Goal: Task Accomplishment & Management: Complete application form

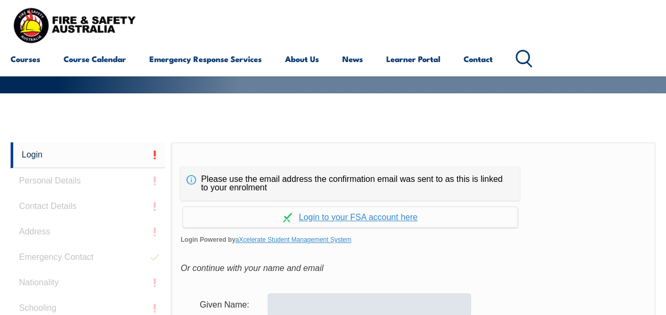
scroll to position [179, 0]
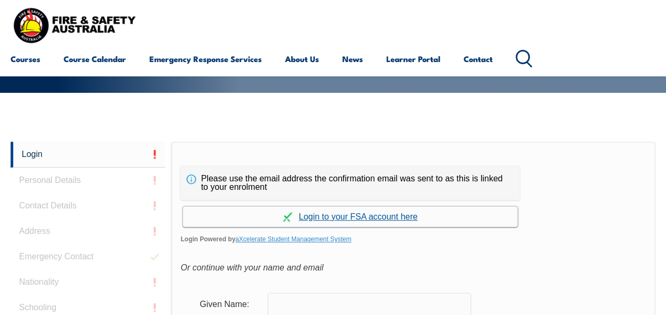
click at [349, 218] on link "Continue with aXcelerate" at bounding box center [350, 216] width 335 height 21
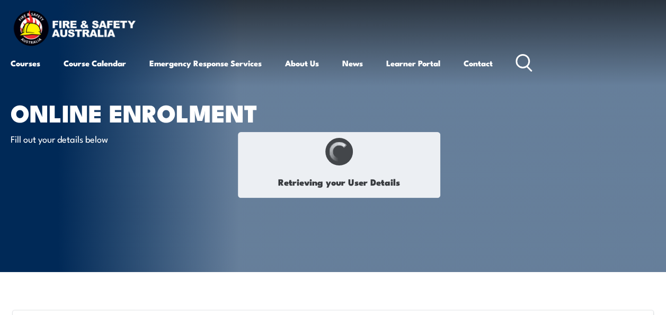
type input "Tiziano"
type input "Mori"
type input "April 22, 1995"
type input "JR4K5WRN68"
select select "M"
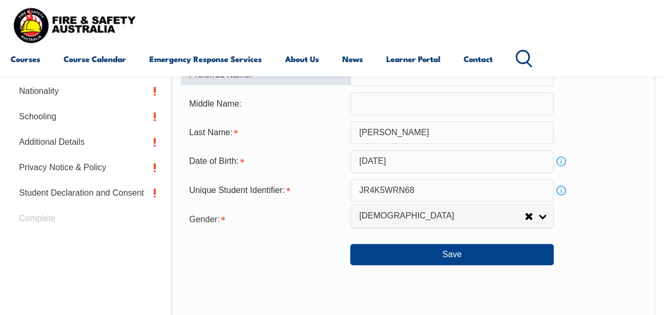
scroll to position [400, 0]
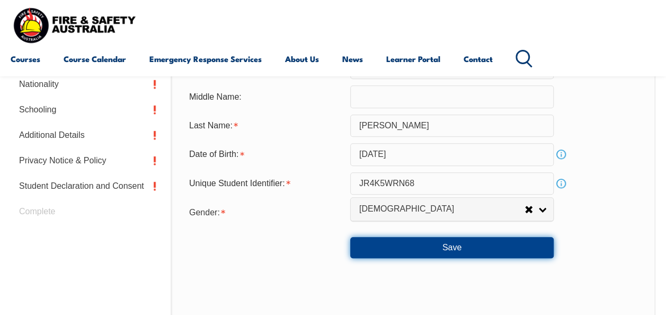
click at [406, 250] on button "Save" at bounding box center [451, 247] width 203 height 21
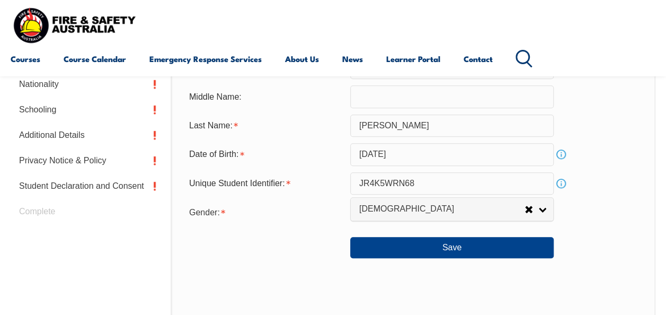
scroll to position [400, 0]
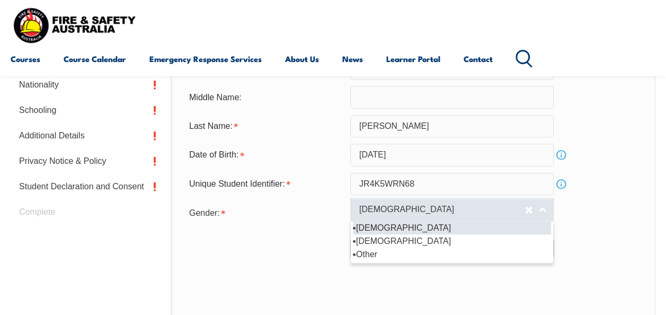
click at [544, 211] on link "Male" at bounding box center [451, 210] width 203 height 24
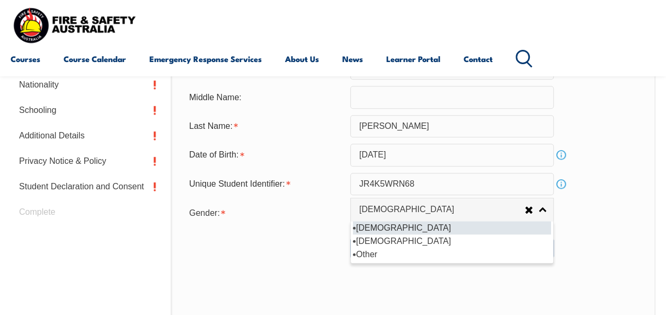
click at [414, 225] on li "Male" at bounding box center [452, 227] width 198 height 13
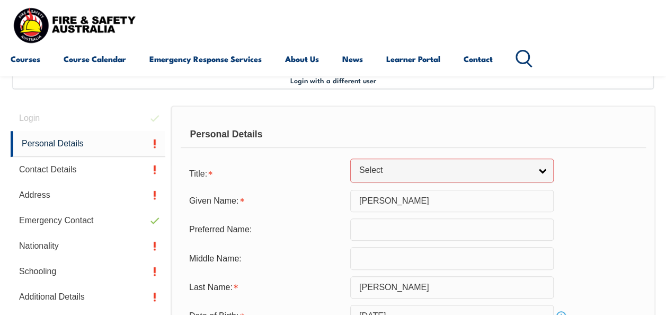
scroll to position [244, 0]
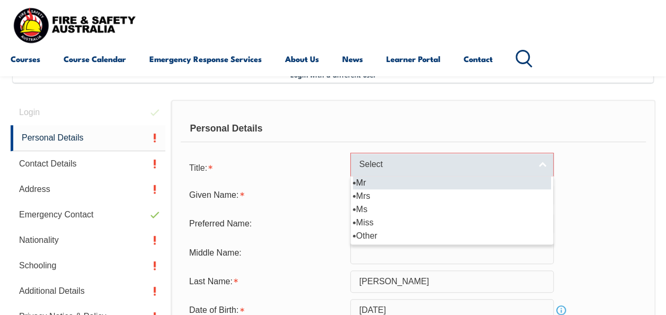
click at [403, 161] on span "Select" at bounding box center [445, 164] width 172 height 11
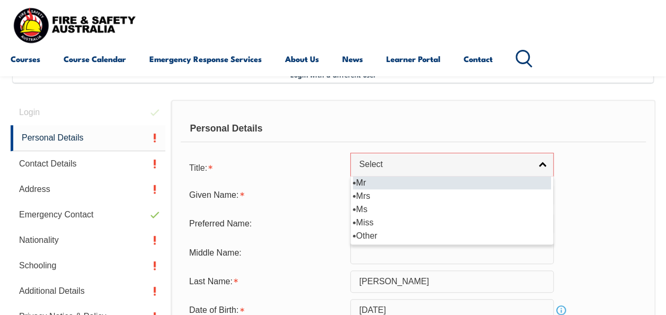
click at [377, 181] on li "Mr" at bounding box center [452, 182] width 198 height 13
select select "Mr"
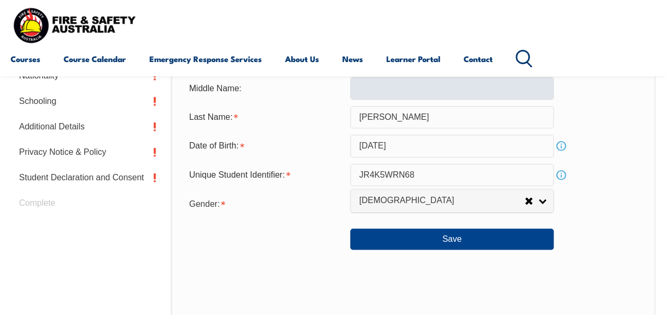
scroll to position [421, 0]
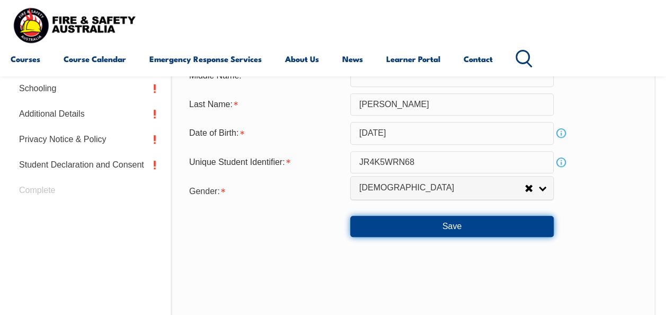
click at [374, 232] on button "Save" at bounding box center [451, 226] width 203 height 21
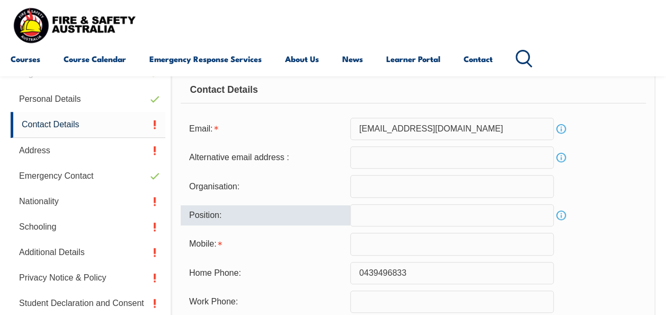
scroll to position [283, 0]
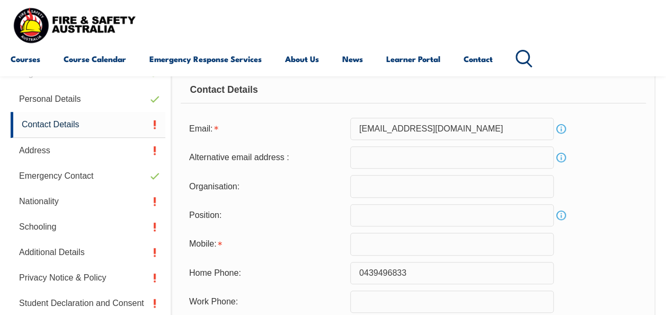
click at [430, 188] on input "text" at bounding box center [451, 186] width 203 height 22
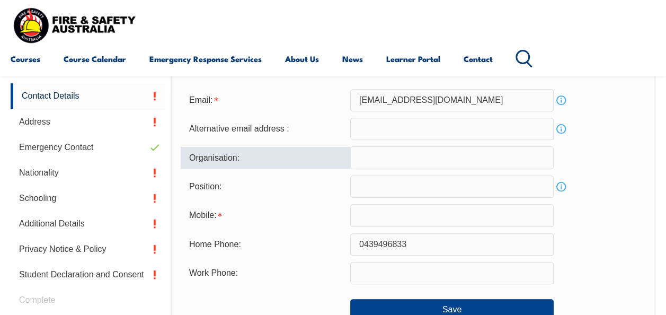
scroll to position [323, 0]
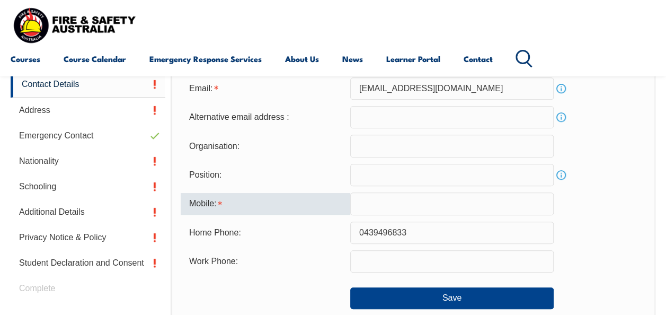
click at [396, 207] on input "text" at bounding box center [451, 203] width 203 height 22
type input "0439496833"
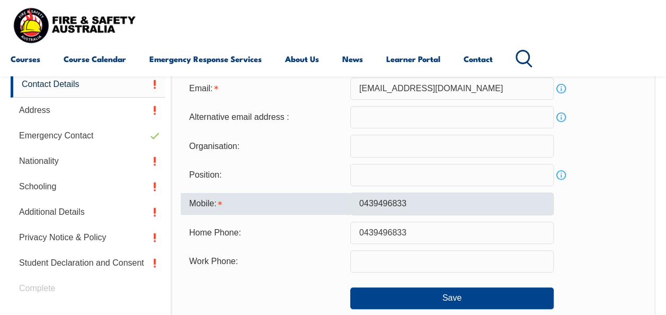
type input "tizianomorilavorogmail.com"
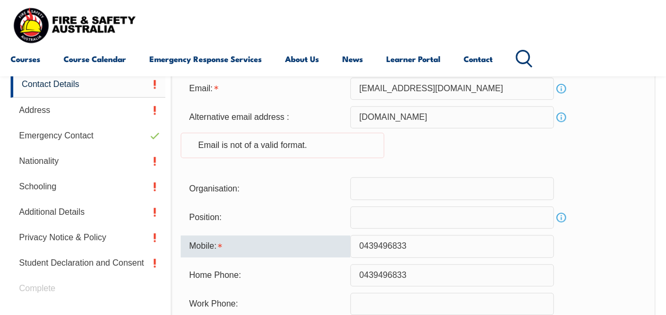
click at [385, 217] on input "text" at bounding box center [451, 217] width 203 height 22
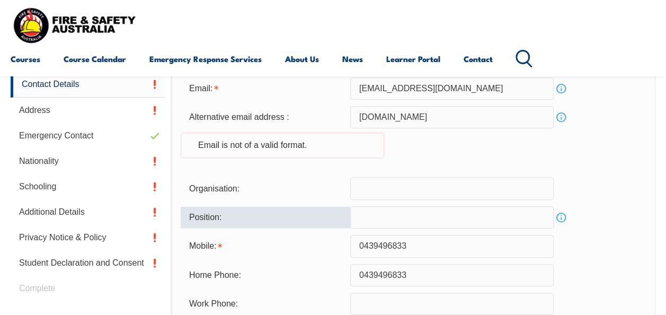
click at [385, 217] on input "text" at bounding box center [451, 217] width 203 height 22
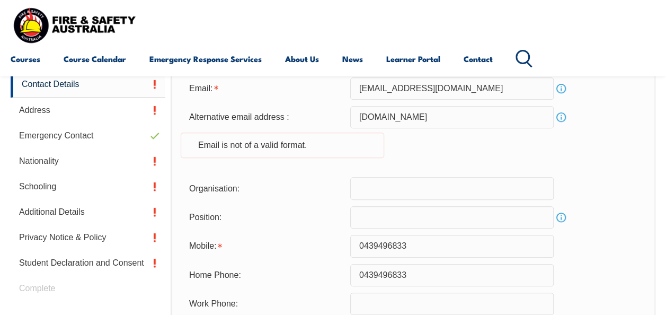
click at [576, 193] on div "Organisation:" at bounding box center [413, 188] width 465 height 22
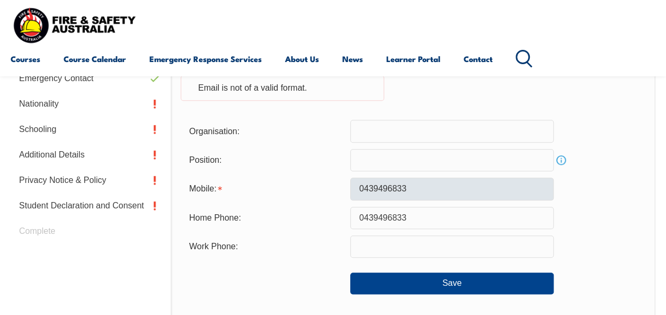
scroll to position [384, 0]
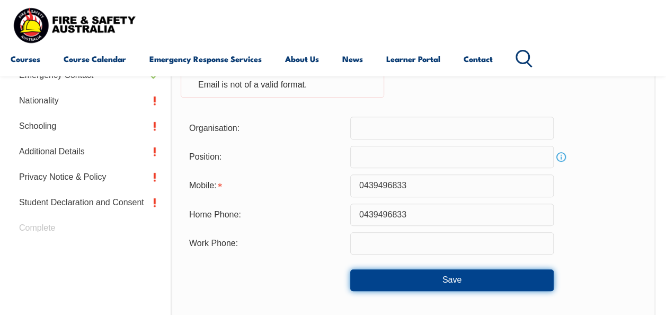
click at [419, 276] on button "Save" at bounding box center [451, 279] width 203 height 21
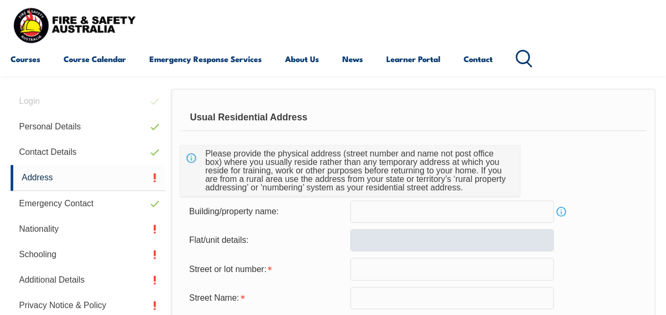
scroll to position [254, 0]
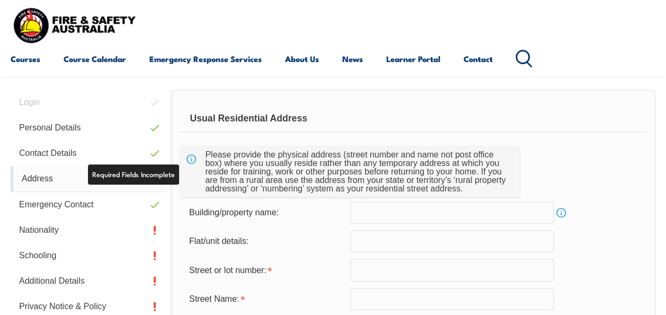
click at [113, 178] on link "Address" at bounding box center [88, 179] width 155 height 26
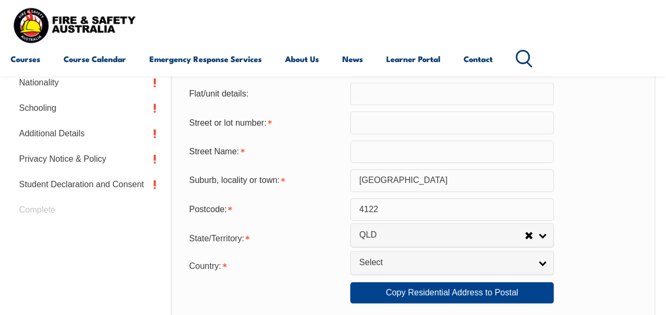
scroll to position [362, 0]
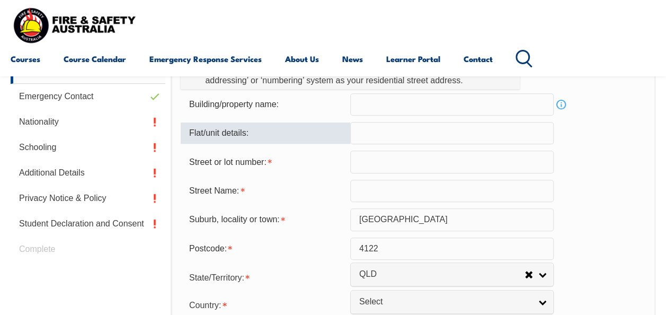
click at [375, 138] on input "text" at bounding box center [451, 133] width 203 height 22
type input "6"
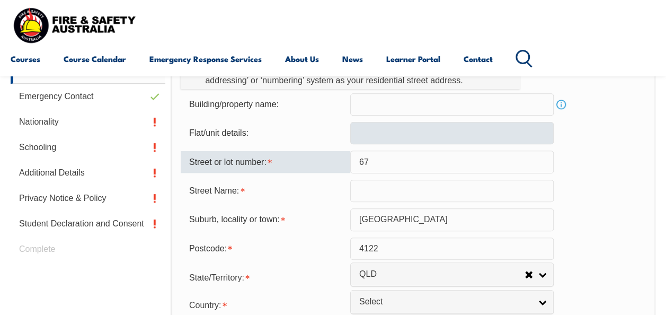
type input "67"
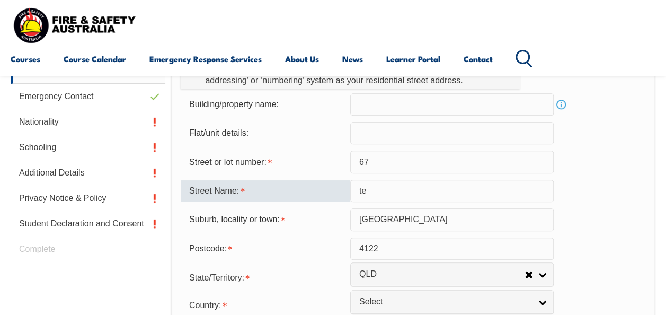
type input "Tenby St"
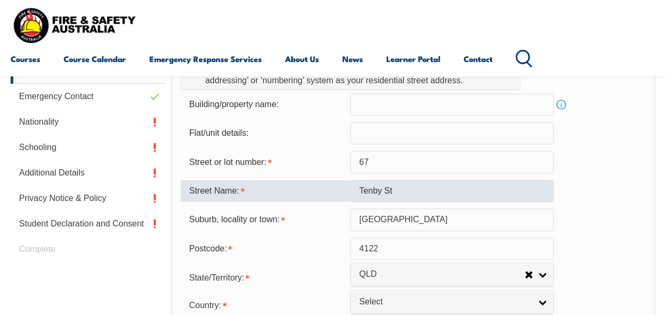
select select "1101"
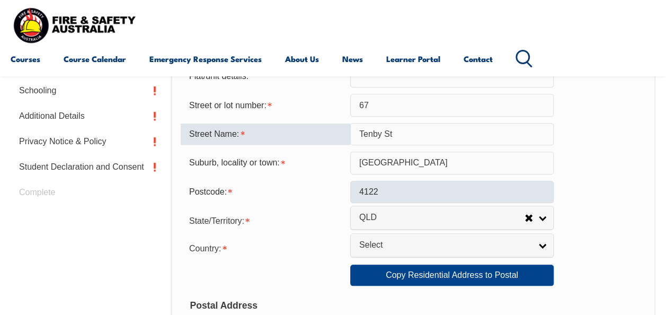
scroll to position [431, 0]
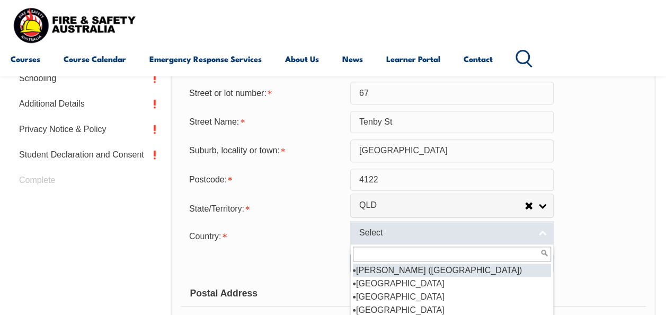
click at [457, 229] on span "Select" at bounding box center [445, 232] width 172 height 11
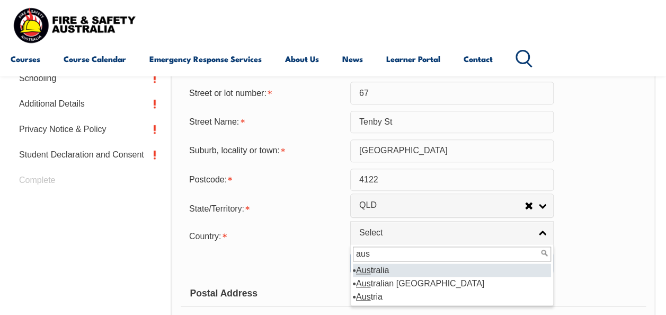
type input "aus"
click at [383, 266] on li "Aus tralia" at bounding box center [452, 269] width 198 height 13
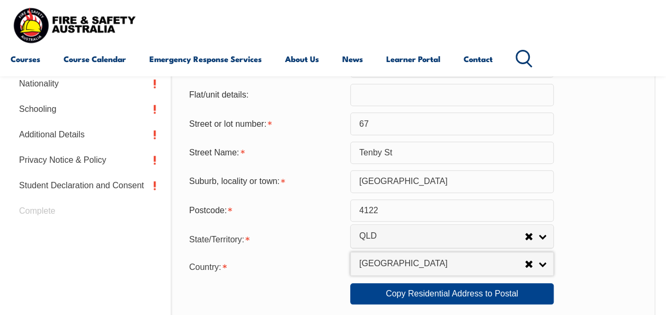
scroll to position [401, 0]
click at [420, 177] on input "Brisbane" at bounding box center [451, 181] width 203 height 22
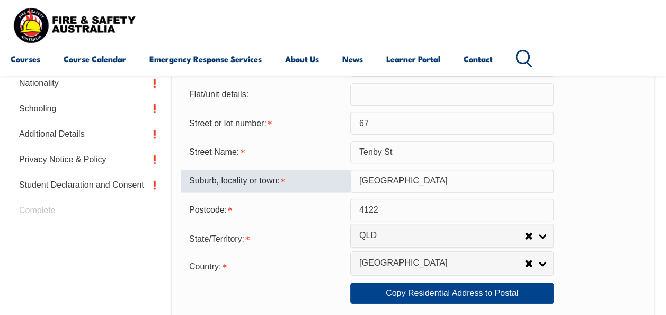
click at [420, 177] on input "Brisbane" at bounding box center [451, 181] width 203 height 22
type input "MOUNT GRAVATT"
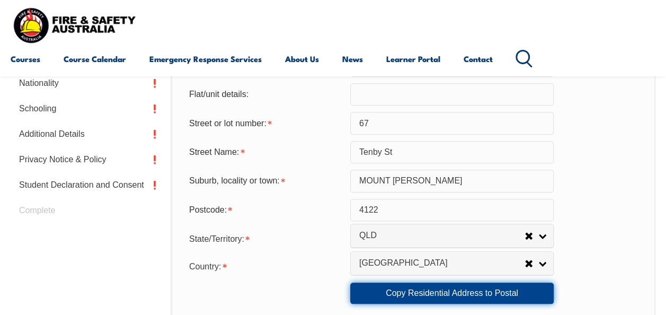
click at [422, 287] on link "Copy Residential Address to Postal" at bounding box center [451, 292] width 203 height 21
type input "67"
type input "Tenby St"
type input "MOUNT GRAVATT"
select select "1101"
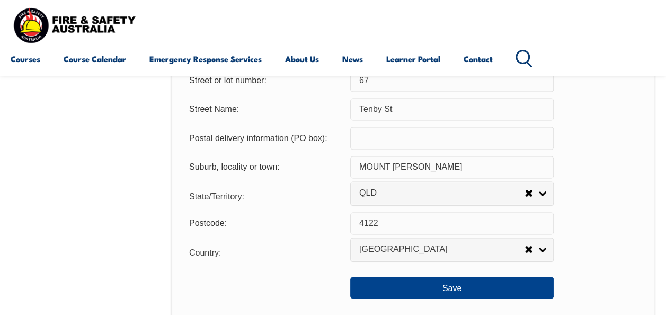
scroll to position [758, 0]
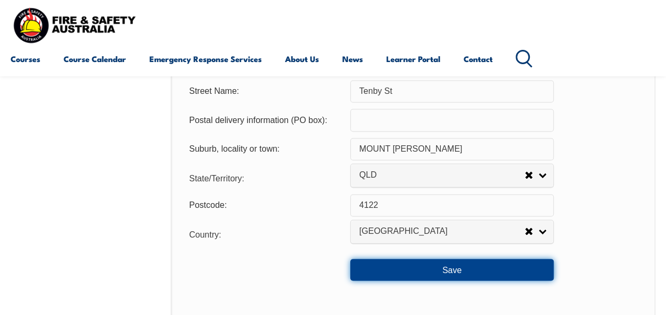
click at [495, 271] on button "Save" at bounding box center [451, 269] width 203 height 21
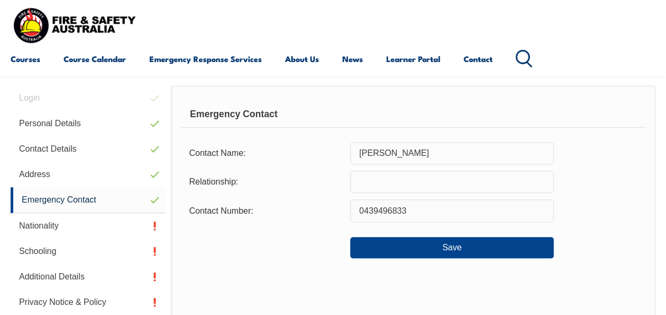
scroll to position [257, 0]
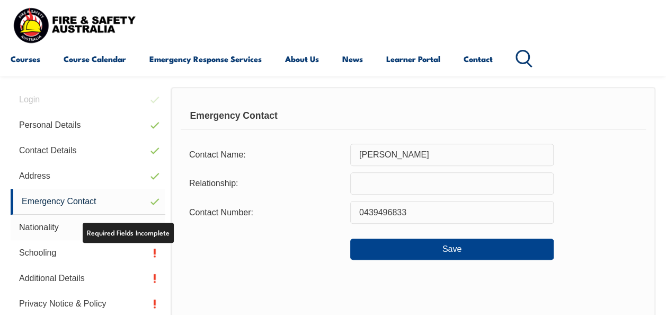
click at [106, 231] on link "Nationality" at bounding box center [88, 227] width 155 height 25
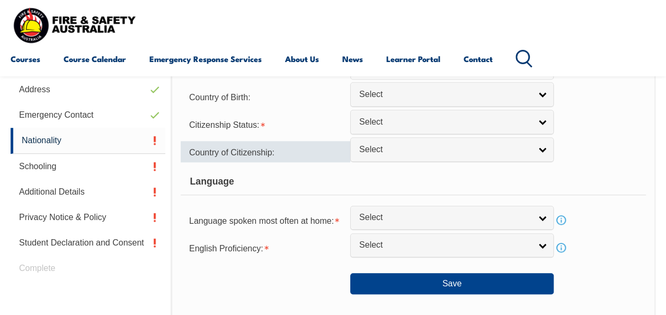
scroll to position [345, 0]
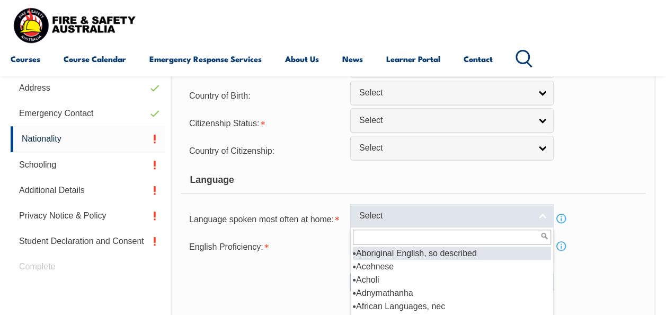
click at [373, 218] on span "Select" at bounding box center [445, 215] width 172 height 11
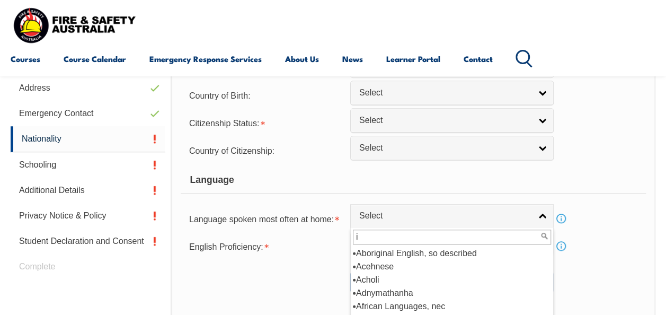
click at [380, 240] on input "i" at bounding box center [452, 236] width 198 height 15
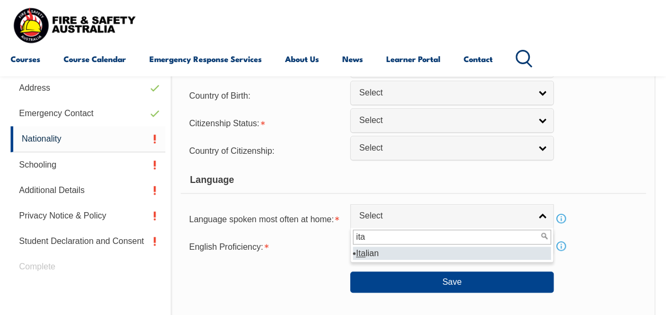
type input "ita"
click at [380, 249] on li "Ita lian" at bounding box center [452, 252] width 198 height 13
select select "2401"
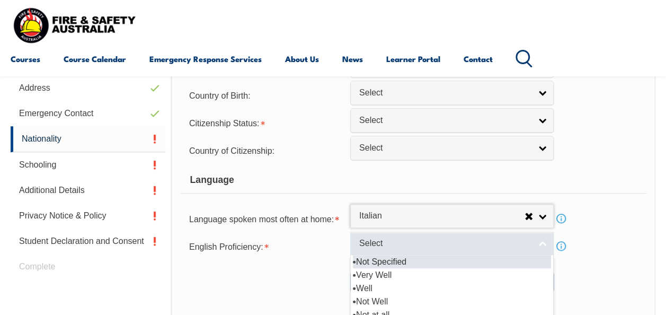
click at [383, 246] on span "Select" at bounding box center [445, 243] width 172 height 11
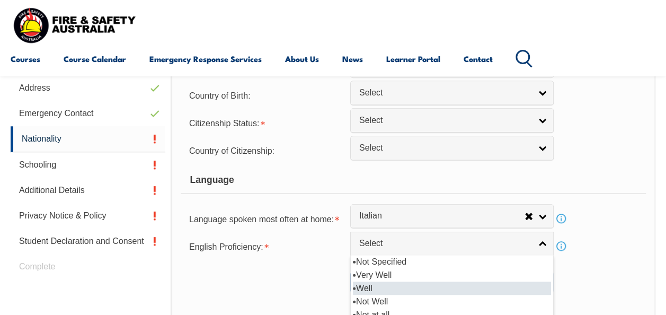
click at [389, 285] on li "Well" at bounding box center [452, 287] width 198 height 13
select select "2"
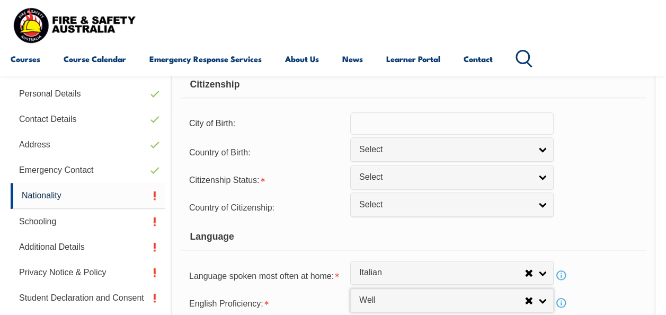
scroll to position [288, 0]
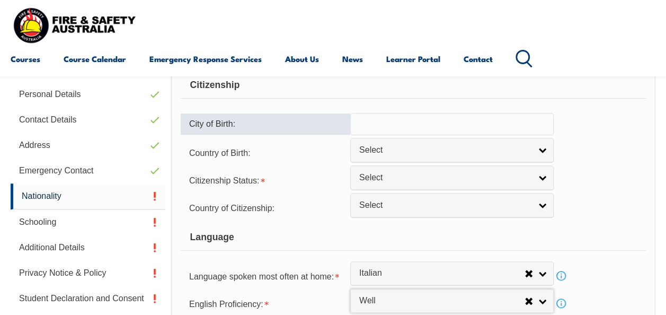
click at [433, 134] on input "text" at bounding box center [451, 124] width 203 height 22
type input "i"
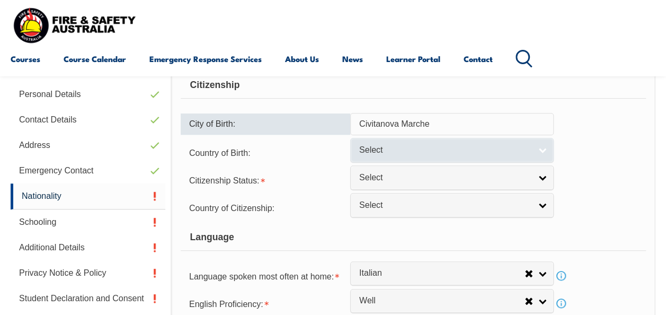
type input "Civitanova Marche"
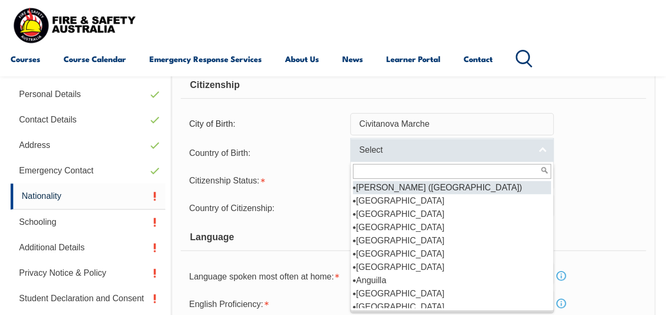
click at [517, 161] on div "Select Adelie Land (France) Afghanistan Aland Islands Albania Algeria Andorra A…" at bounding box center [451, 150] width 203 height 24
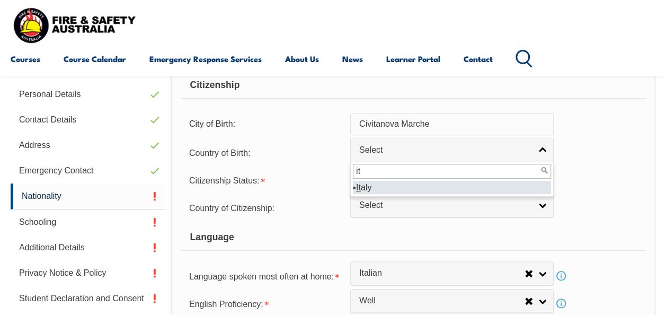
type input "it"
click at [473, 182] on li "It aly" at bounding box center [452, 187] width 198 height 13
select select "3104"
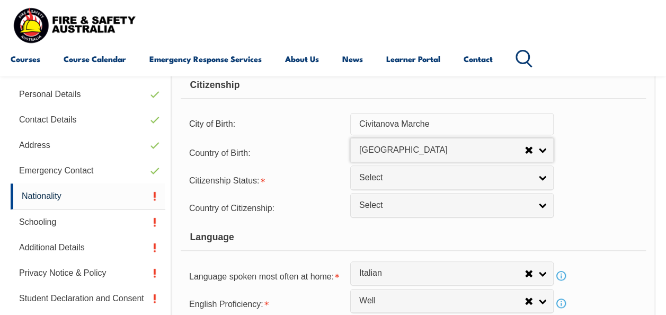
click at [473, 182] on span "Select" at bounding box center [445, 177] width 172 height 11
type input "w"
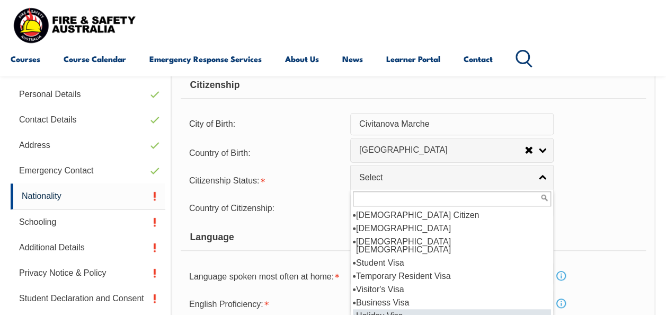
scroll to position [19, 0]
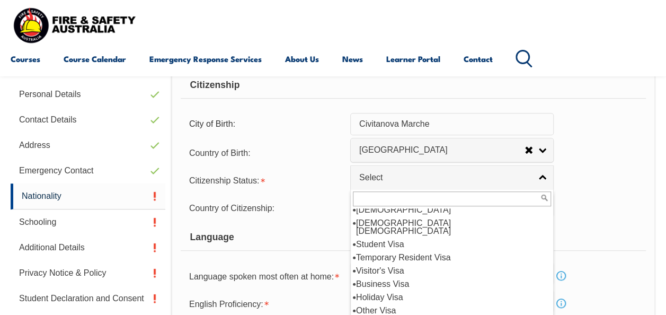
click at [582, 226] on div "Language" at bounding box center [413, 237] width 465 height 26
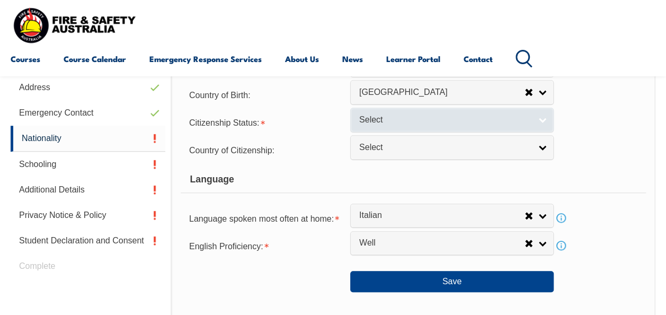
scroll to position [0, 0]
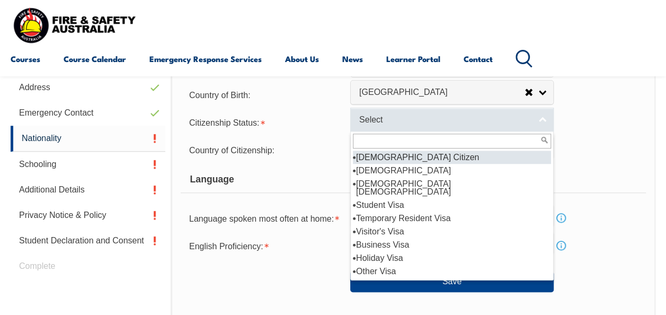
click at [453, 117] on span "Select" at bounding box center [445, 119] width 172 height 11
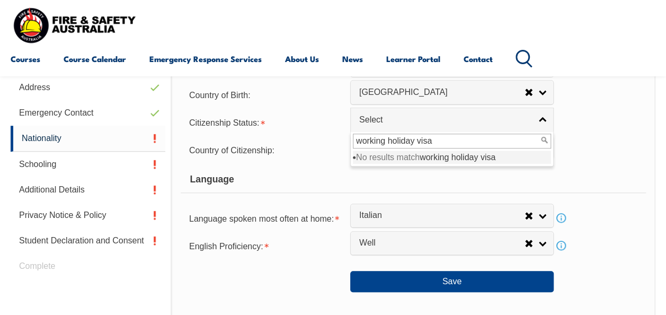
type input "working holiday visa"
click at [422, 153] on span "working holiday visa" at bounding box center [458, 157] width 76 height 9
click at [533, 143] on input "working holiday visa" at bounding box center [452, 141] width 198 height 15
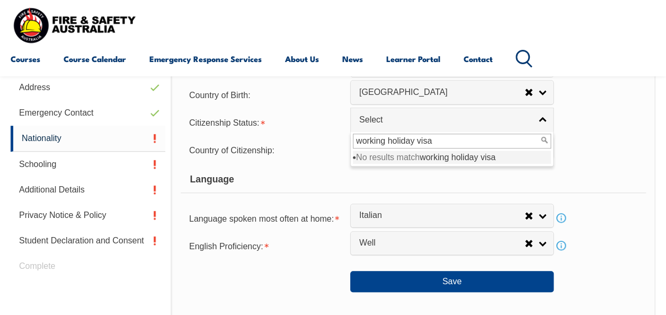
click at [533, 143] on input "working holiday visa" at bounding box center [452, 141] width 198 height 15
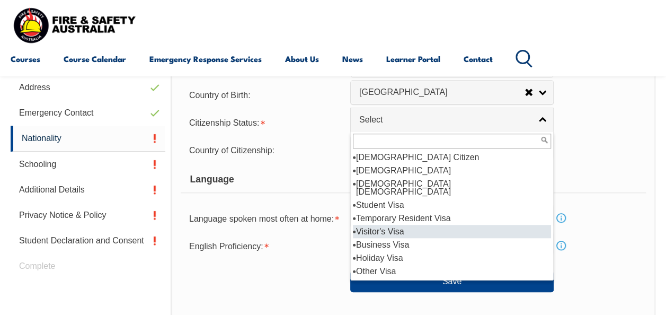
drag, startPoint x: 533, startPoint y: 143, endPoint x: 473, endPoint y: 243, distance: 116.5
click at [473, 243] on div "Australian Citizen New Zealand Citizen Australian Permanent Resident Student Vi…" at bounding box center [451, 205] width 203 height 149
select select "8"
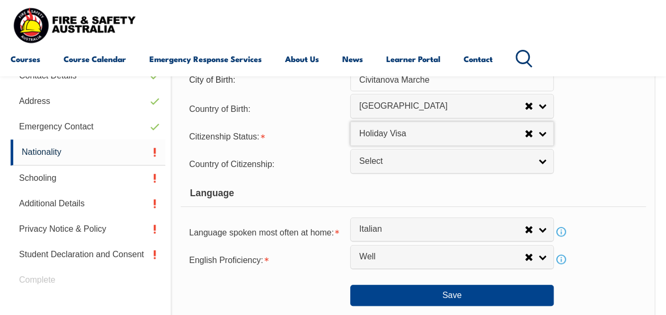
scroll to position [331, 0]
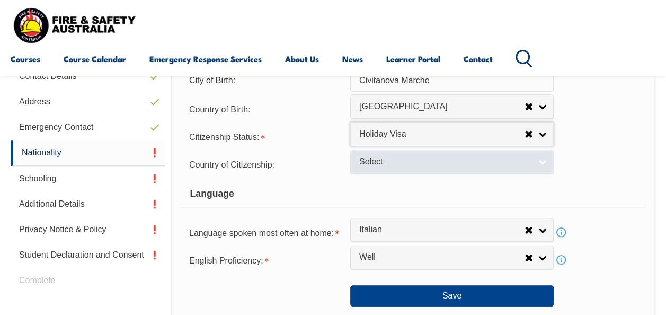
click at [456, 159] on span "Select" at bounding box center [445, 161] width 172 height 11
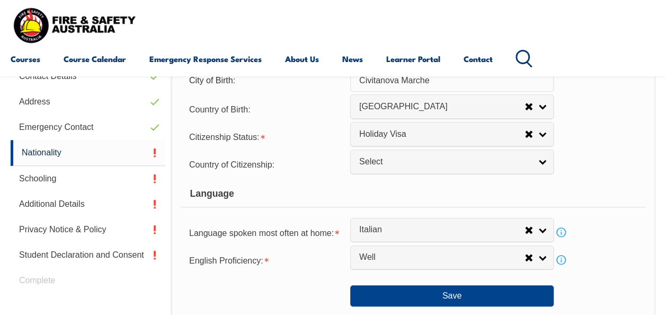
click at [586, 172] on div "Country of Citizenship: Adelie Land (France) Afghanistan Aland Islands Albania …" at bounding box center [413, 163] width 465 height 21
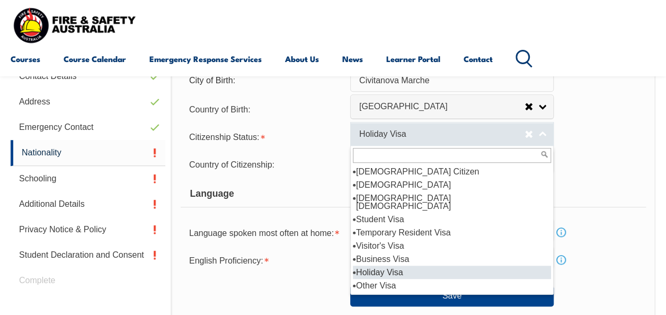
click at [429, 136] on span "Holiday Visa" at bounding box center [441, 134] width 165 height 11
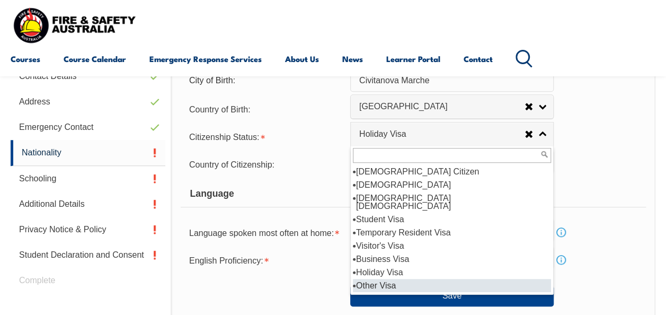
click at [393, 279] on li "Other Visa" at bounding box center [452, 285] width 198 height 13
select select "9"
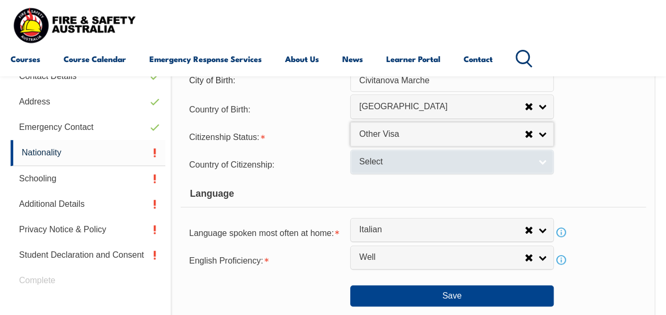
click at [431, 164] on span "Select" at bounding box center [445, 161] width 172 height 11
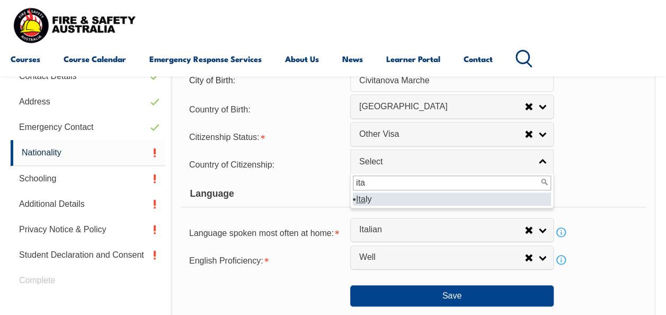
type input "ita"
click at [415, 203] on li "Ita ly" at bounding box center [452, 198] width 198 height 13
select select "3104"
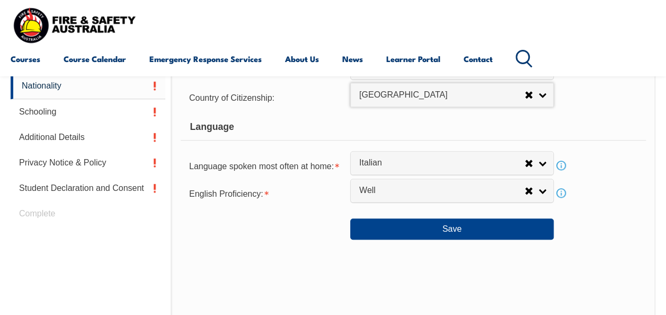
scroll to position [399, 0]
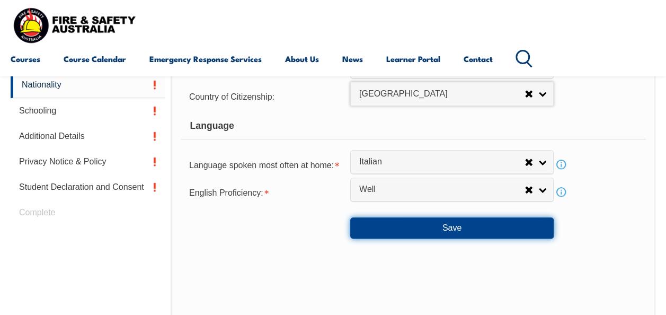
click at [502, 231] on button "Save" at bounding box center [451, 227] width 203 height 21
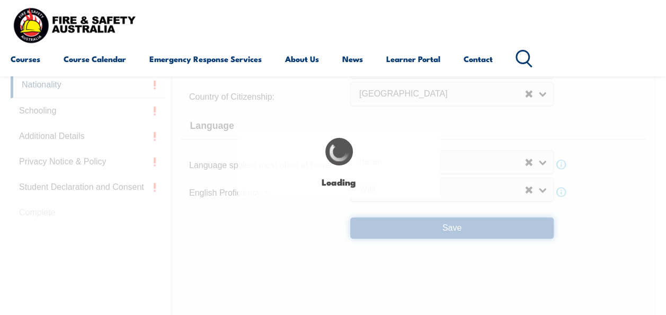
select select "false"
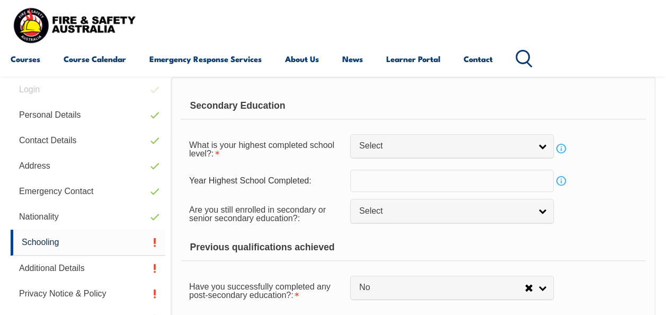
scroll to position [266, 0]
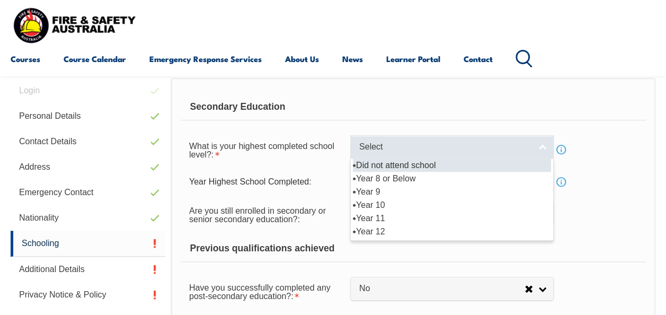
click at [414, 148] on span "Select" at bounding box center [445, 146] width 172 height 11
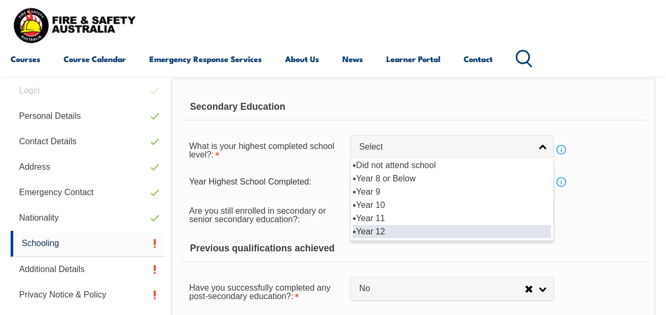
click at [382, 229] on li "Year 12" at bounding box center [452, 231] width 198 height 13
select select "12"
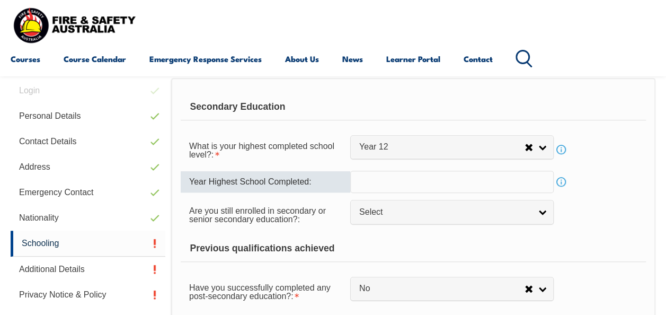
click at [391, 179] on input "text" at bounding box center [451, 182] width 203 height 22
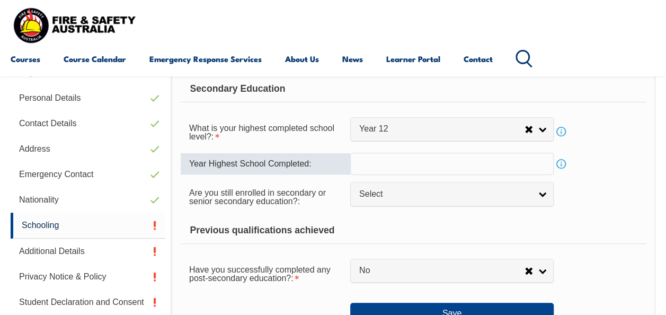
scroll to position [285, 0]
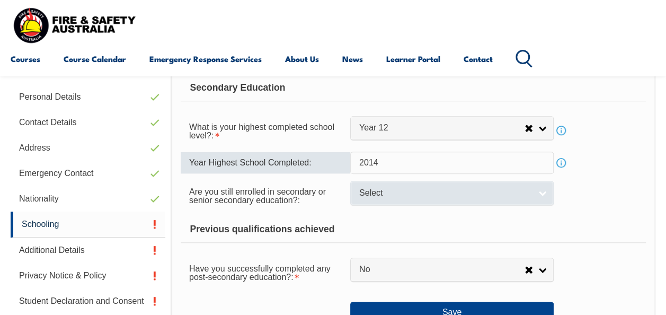
type input "2014"
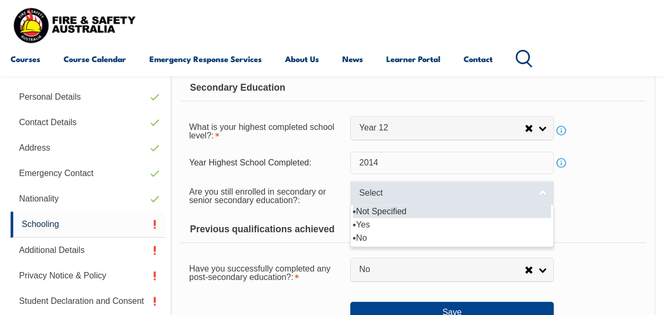
click at [383, 192] on span "Select" at bounding box center [445, 193] width 172 height 11
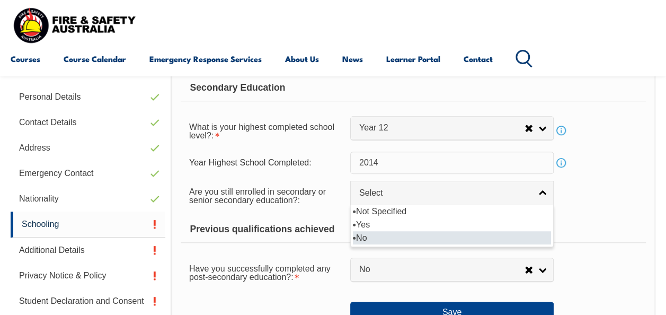
click at [375, 233] on li "No" at bounding box center [452, 237] width 198 height 13
select select "false"
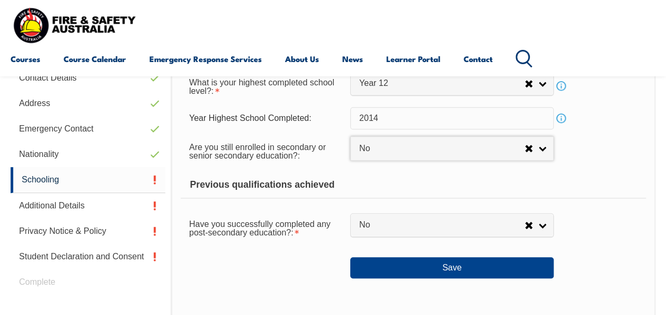
scroll to position [330, 0]
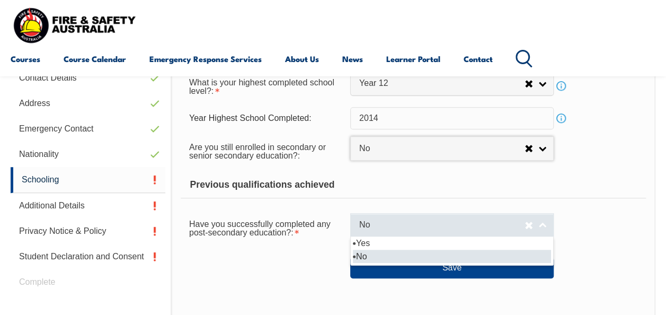
click at [369, 230] on link "No" at bounding box center [451, 225] width 203 height 24
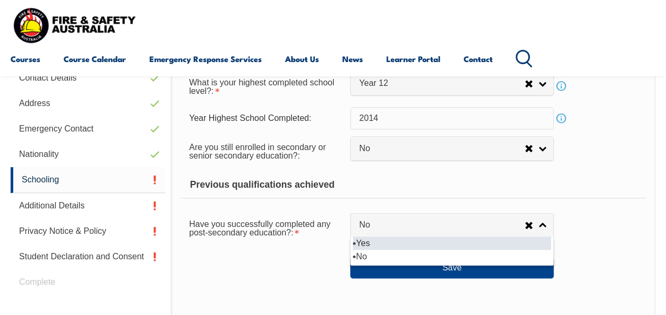
click at [370, 242] on li "Yes" at bounding box center [452, 242] width 198 height 13
select select "true"
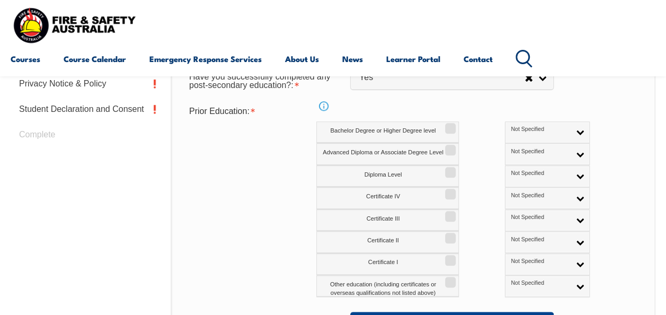
scroll to position [474, 0]
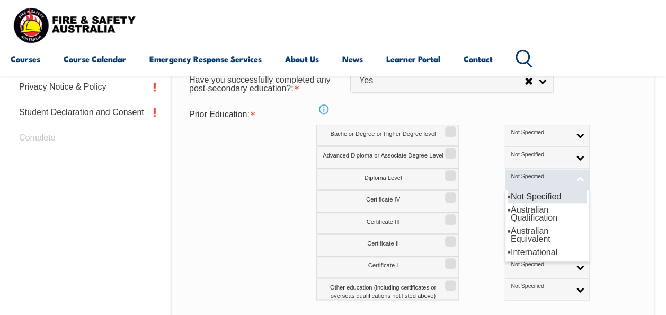
click at [511, 174] on span "Not Specified" at bounding box center [540, 176] width 59 height 7
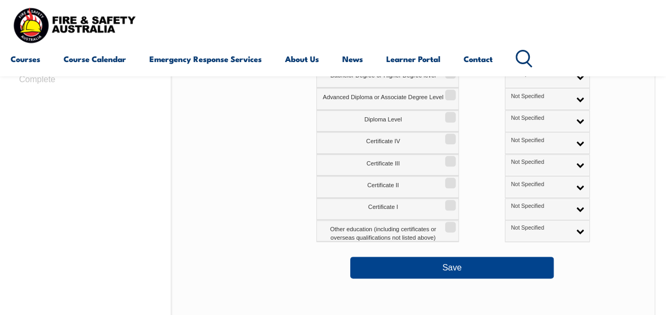
scroll to position [534, 0]
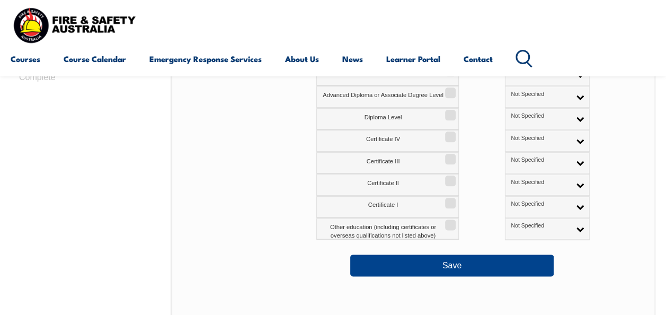
drag, startPoint x: 579, startPoint y: 234, endPoint x: 579, endPoint y: 199, distance: 35.5
click at [579, 199] on div "Info Bachelor Degree or Higher Degree level Not Specified Australian Qualificat…" at bounding box center [476, 152] width 320 height 176
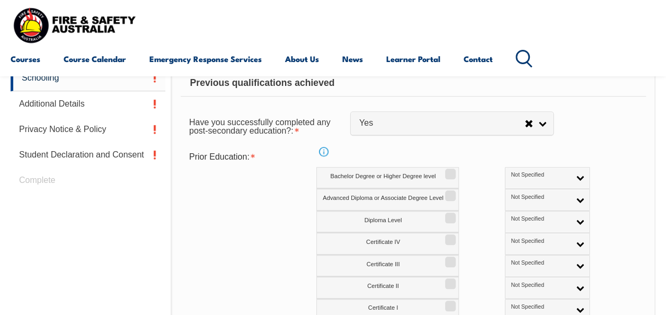
scroll to position [443, 0]
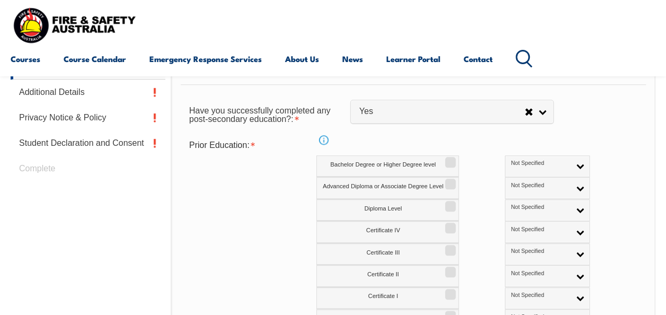
click at [284, 186] on div "Prior Education: Info Bachelor Degree or Higher Degree level Not Specified Aust…" at bounding box center [413, 233] width 465 height 196
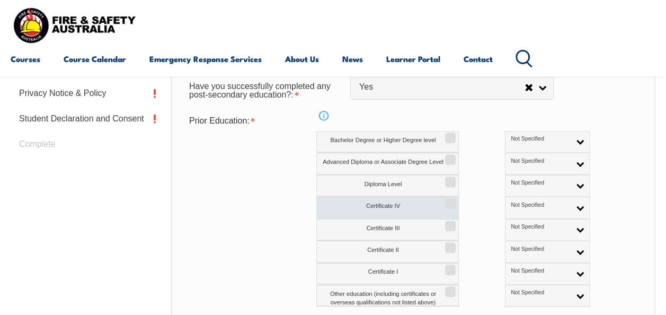
scroll to position [554, 0]
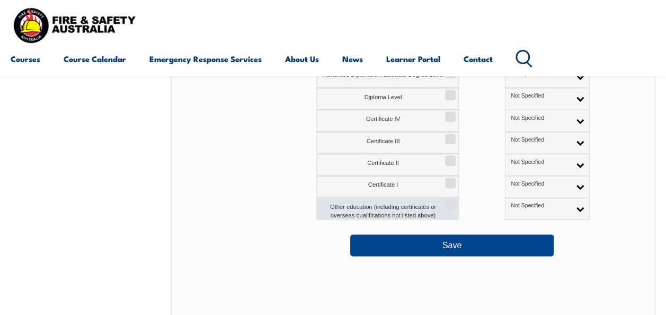
click at [394, 206] on label "Other education (including certificates or overseas qualifications not listed a…" at bounding box center [387, 209] width 143 height 22
click at [446, 201] on input "Other education (including certificates or overseas qualifications not listed a…" at bounding box center [449, 200] width 6 height 1
checkbox input "true"
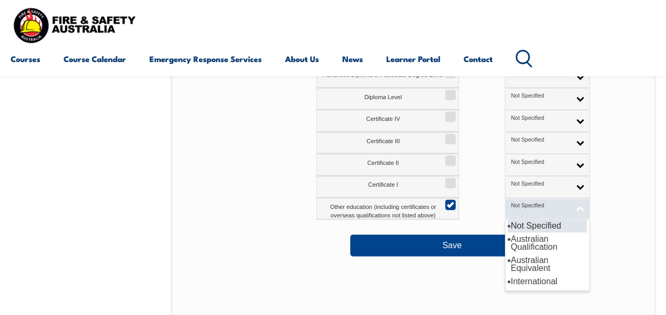
click at [511, 202] on span "Not Specified" at bounding box center [540, 205] width 59 height 7
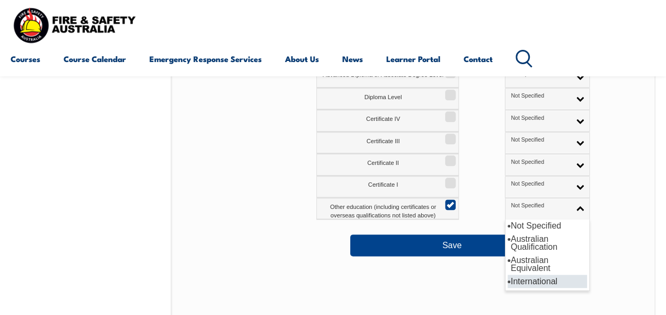
click at [508, 286] on li "International" at bounding box center [547, 280] width 79 height 13
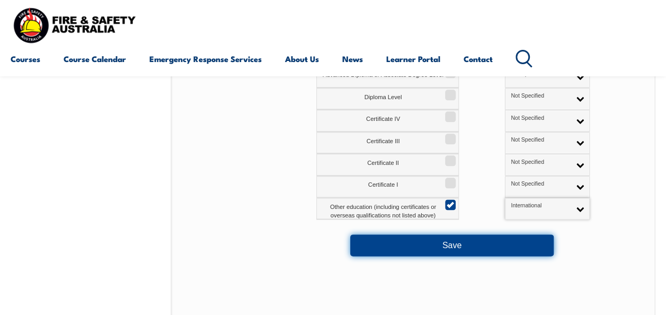
click at [491, 245] on button "Save" at bounding box center [451, 244] width 203 height 21
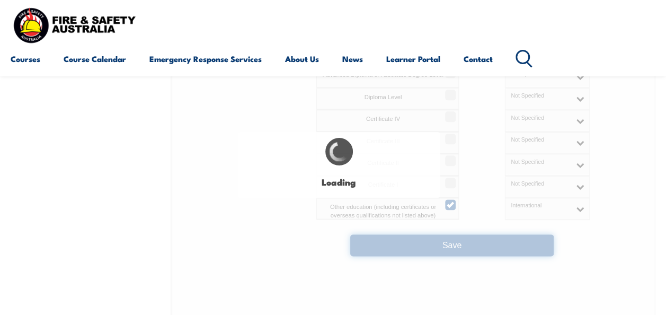
select select
select select "false"
select select "true"
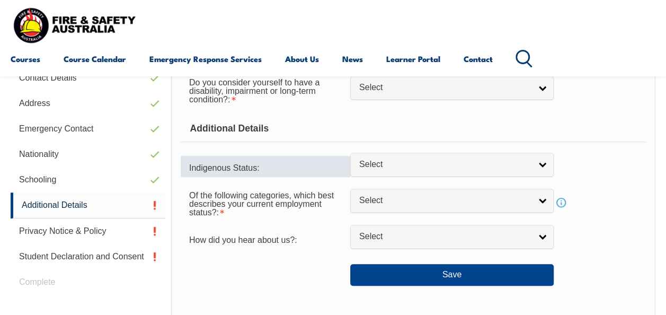
scroll to position [330, 0]
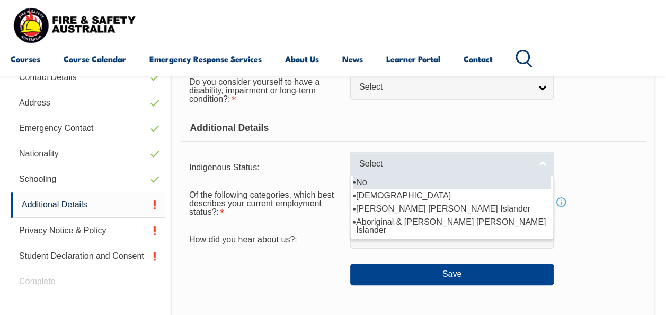
click at [404, 172] on link "Select" at bounding box center [451, 164] width 203 height 24
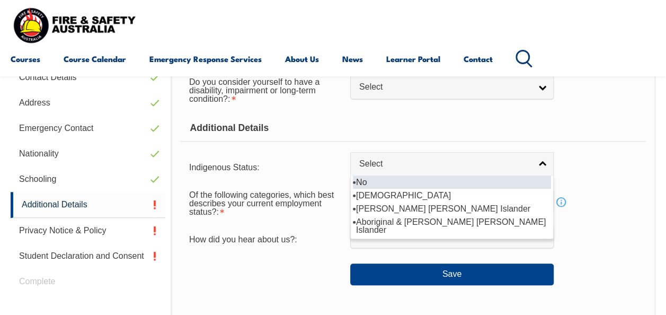
click at [385, 180] on li "No" at bounding box center [452, 181] width 198 height 13
select select "4"
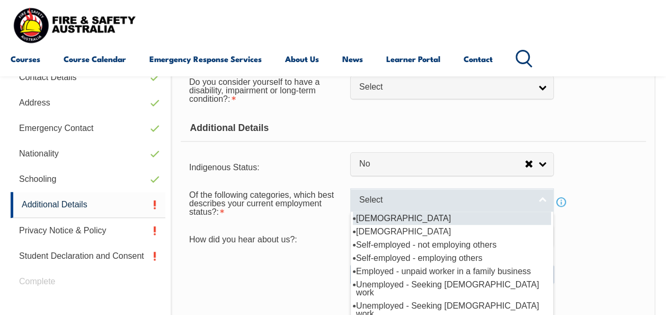
click at [390, 195] on span "Select" at bounding box center [445, 199] width 172 height 11
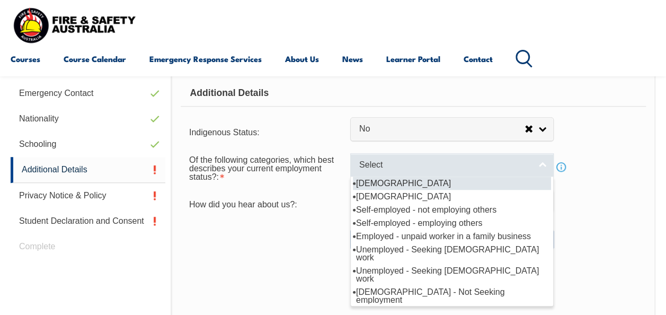
scroll to position [366, 0]
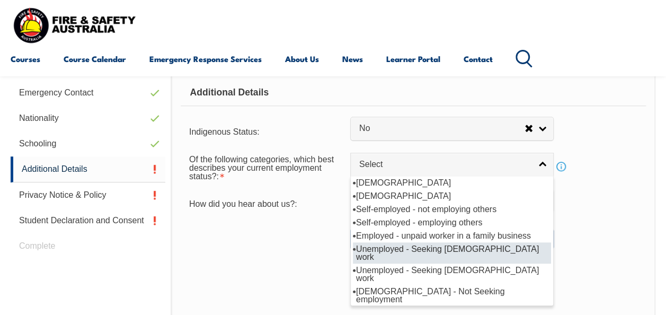
click at [407, 250] on li "Unemployed - Seeking full-time work" at bounding box center [452, 252] width 198 height 21
select select "6"
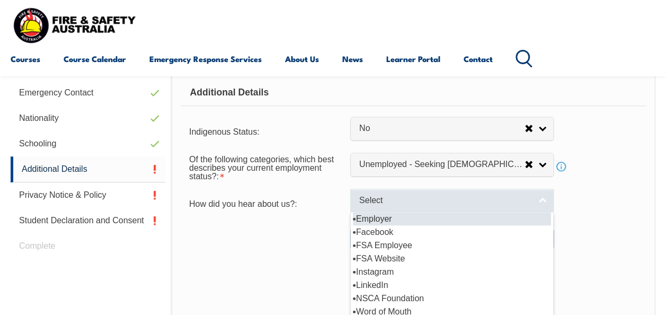
click at [402, 202] on span "Select" at bounding box center [445, 200] width 172 height 11
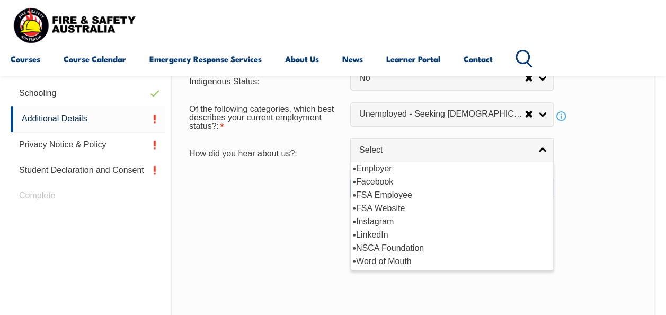
scroll to position [416, 0]
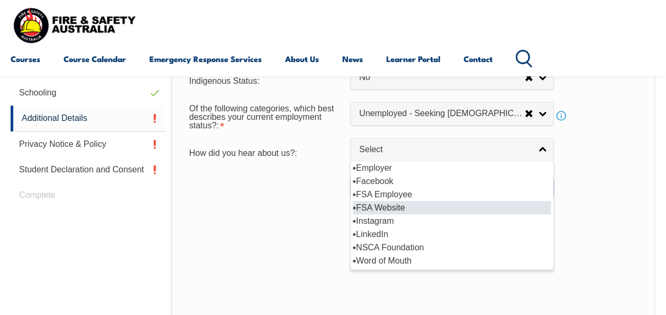
click at [412, 208] on li "FSA Website" at bounding box center [452, 207] width 198 height 13
select select "8571"
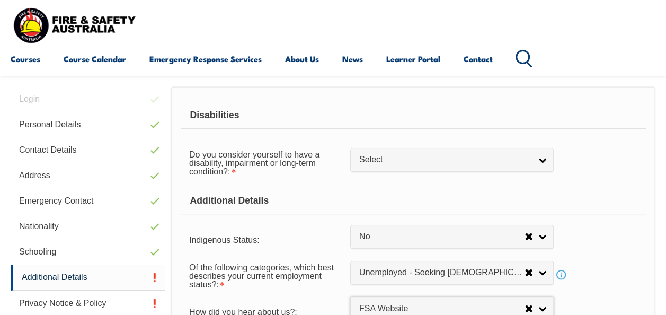
scroll to position [256, 0]
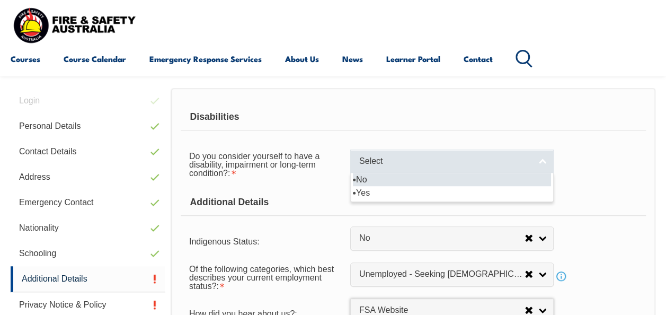
click at [406, 163] on span "Select" at bounding box center [445, 161] width 172 height 11
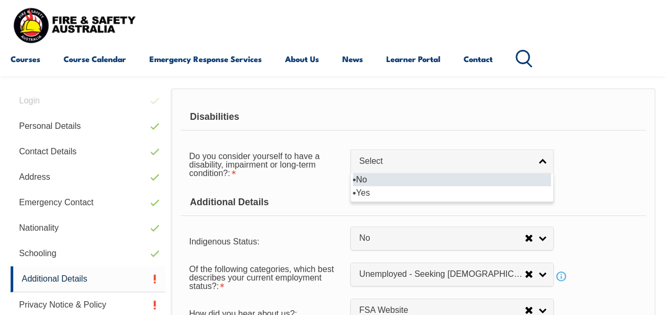
click at [396, 175] on li "No" at bounding box center [452, 179] width 198 height 13
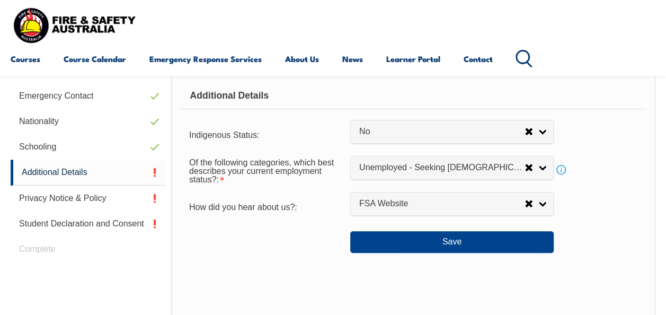
scroll to position [364, 0]
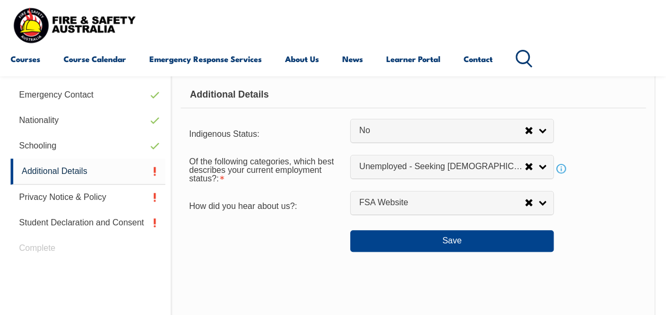
click at [400, 228] on div "Save" at bounding box center [413, 236] width 465 height 30
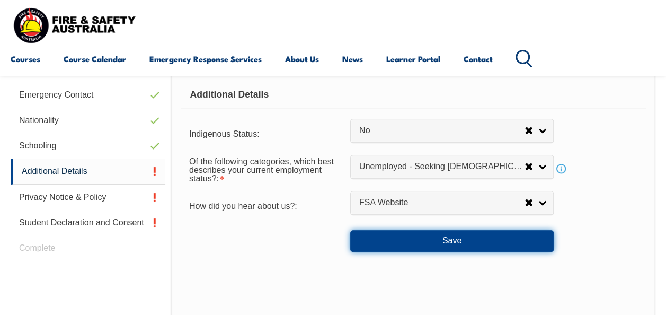
click at [401, 242] on button "Save" at bounding box center [451, 240] width 203 height 21
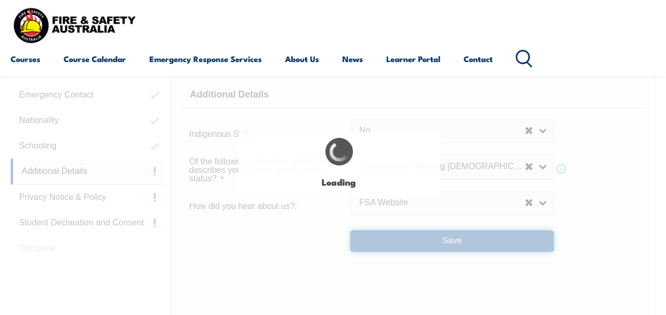
select select "false"
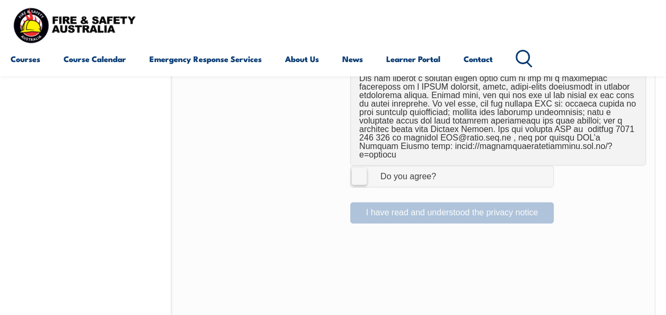
scroll to position [755, 0]
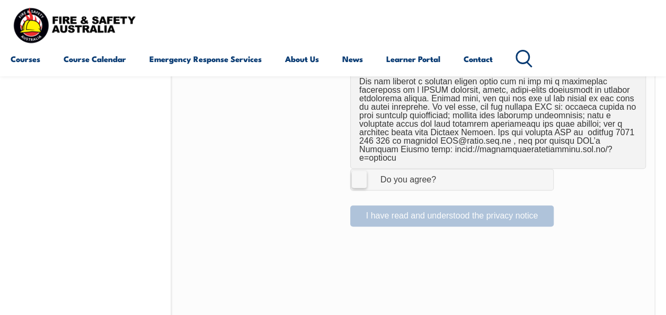
click at [360, 169] on label "I Agree Do you agree?" at bounding box center [451, 179] width 203 height 21
click at [445, 169] on input "I Agree Do you agree?" at bounding box center [454, 179] width 18 height 20
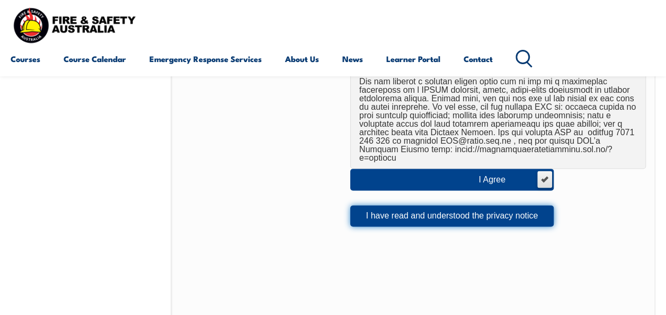
click at [403, 205] on button "I have read and understood the privacy notice" at bounding box center [451, 215] width 203 height 21
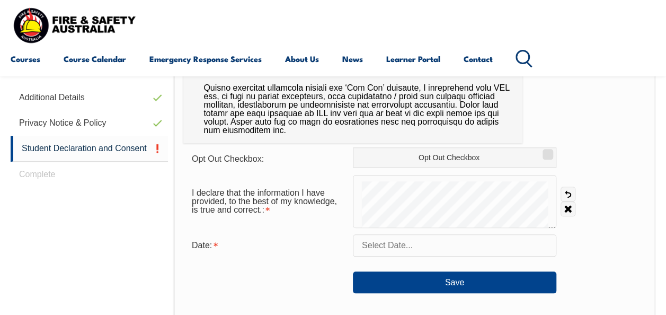
scroll to position [440, 0]
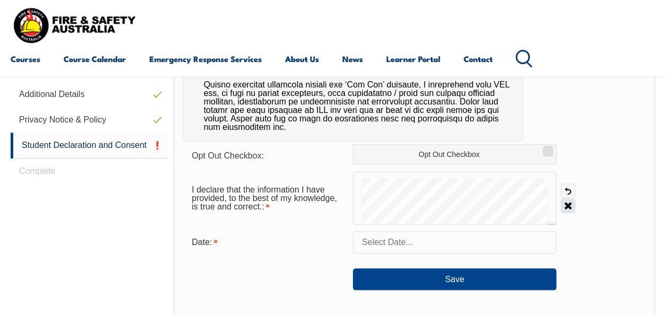
click at [570, 201] on link "Clear" at bounding box center [568, 205] width 15 height 15
click at [571, 206] on link "Clear" at bounding box center [568, 205] width 15 height 15
click at [367, 250] on input "text" at bounding box center [454, 242] width 203 height 22
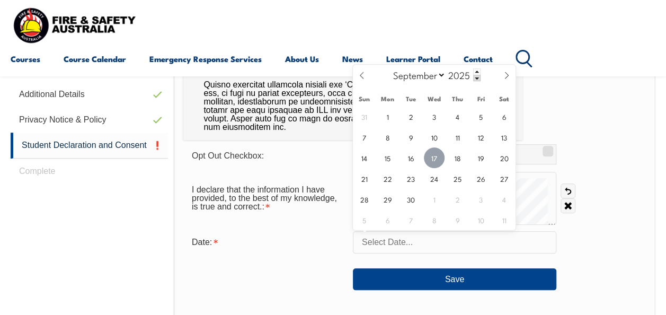
click at [432, 161] on span "17" at bounding box center [434, 157] width 21 height 21
type input "September 17, 2025"
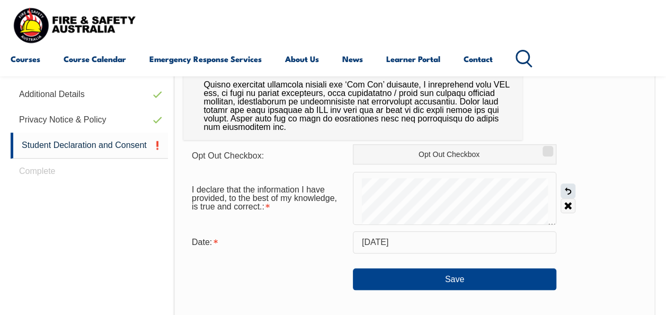
click at [567, 192] on link "Undo" at bounding box center [568, 190] width 15 height 15
click at [559, 184] on div "I declare that the information I have provided, to the best of my knowledge, is…" at bounding box center [414, 198] width 463 height 53
click at [589, 190] on div "I declare that the information I have provided, to the best of my knowledge, is…" at bounding box center [414, 198] width 463 height 53
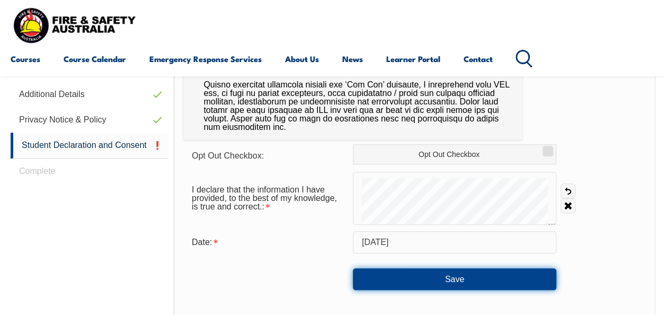
click at [497, 277] on button "Save" at bounding box center [454, 278] width 203 height 21
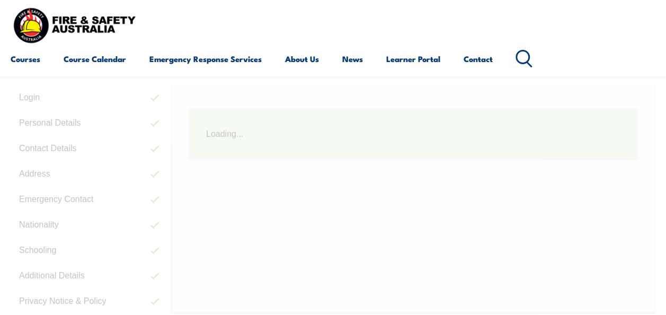
scroll to position [256, 0]
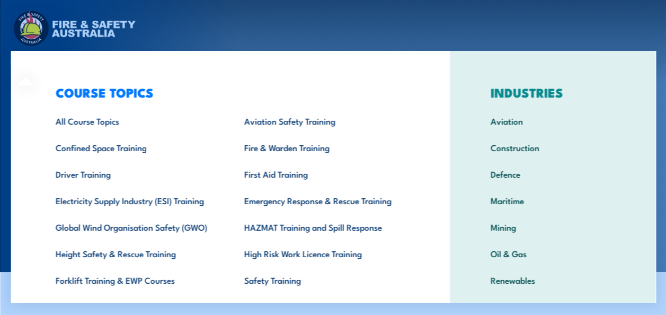
click at [20, 66] on div "COURSE TOPICS All Course Topics Aviation Safety Training Confined Space Trainin…" at bounding box center [230, 218] width 439 height 335
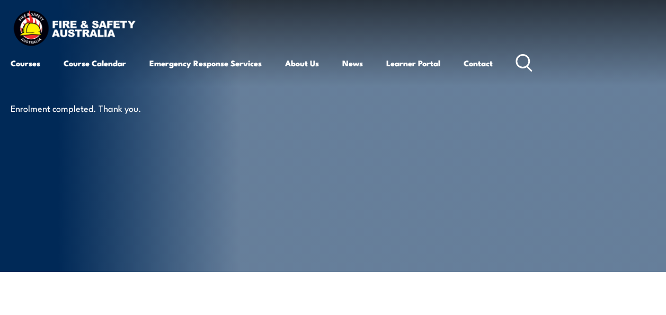
click at [97, 21] on img at bounding box center [74, 29] width 127 height 42
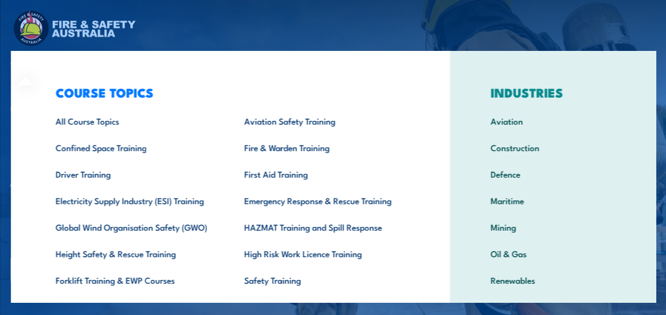
click at [314, 29] on div "Courses Course Calendar Emergency Response Services Services Overview Emergency…" at bounding box center [333, 41] width 645 height 67
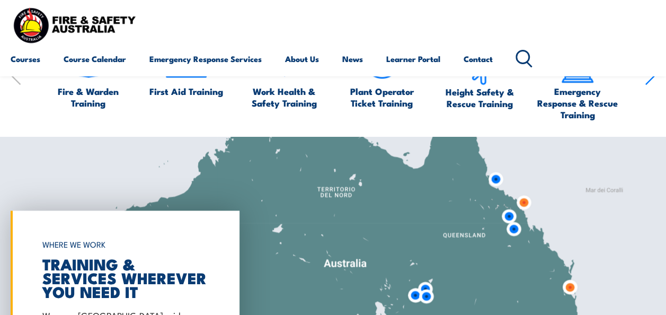
scroll to position [600, 0]
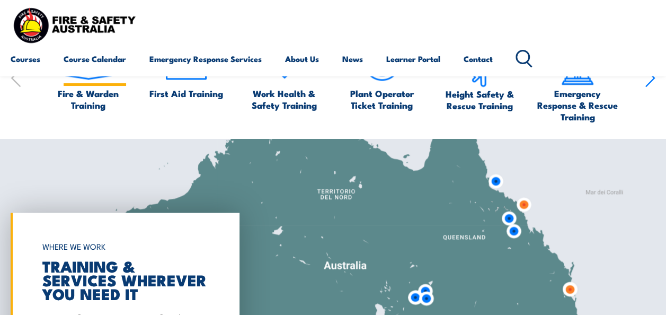
click at [96, 61] on link "Course Calendar" at bounding box center [95, 58] width 63 height 25
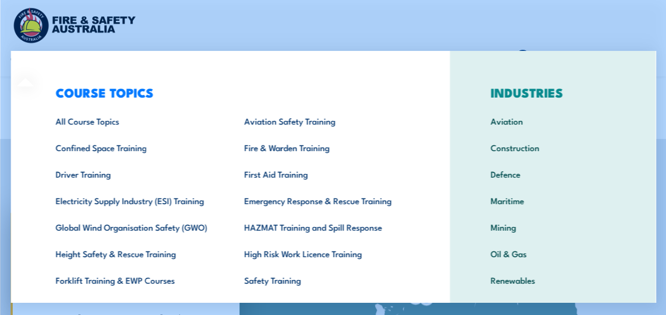
click at [39, 62] on div "COURSE TOPICS All Course Topics Aviation Safety Training Confined Space Trainin…" at bounding box center [230, 218] width 439 height 335
click at [325, 34] on div "Courses Course Calendar Emergency Response Services Services Overview Emergency…" at bounding box center [333, 37] width 645 height 67
